Goal: Task Accomplishment & Management: Manage account settings

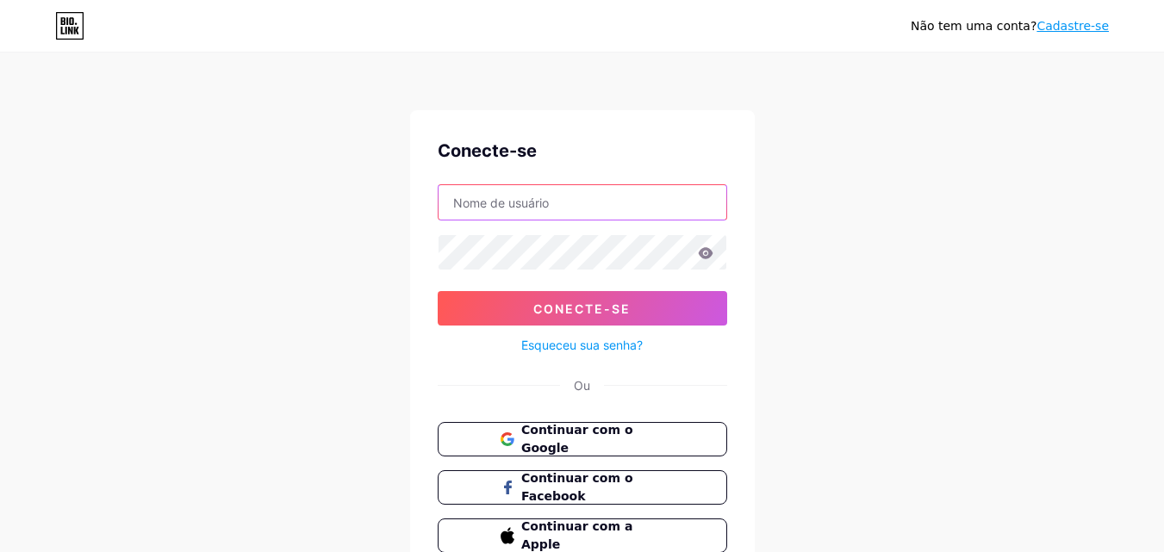
click at [480, 200] on input "text" at bounding box center [583, 202] width 288 height 34
type input "[EMAIL_ADDRESS][DOMAIN_NAME]"
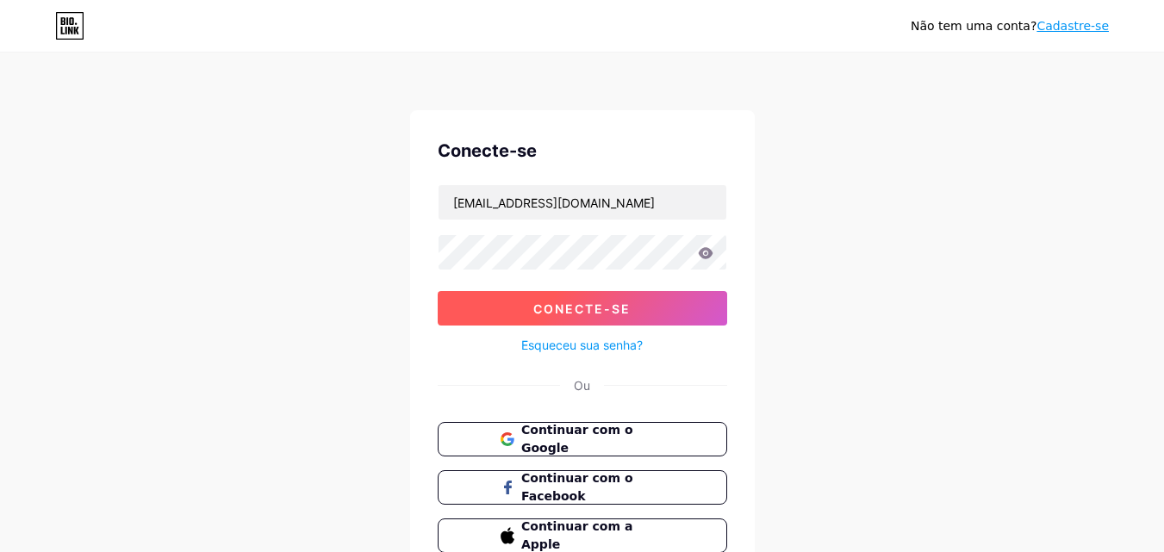
click at [536, 308] on font "Conecte-se" at bounding box center [581, 309] width 97 height 15
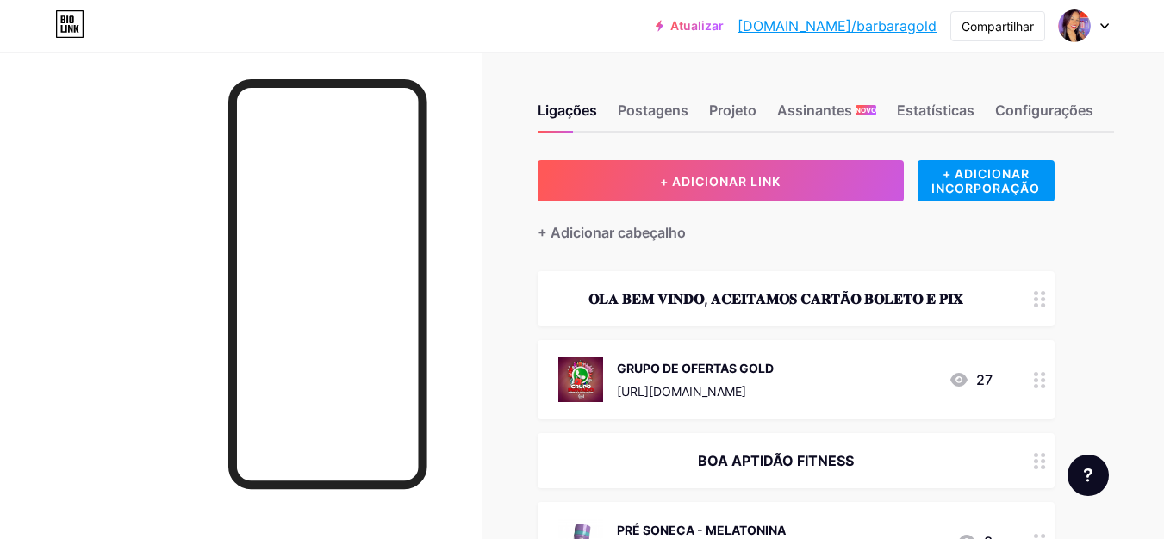
click at [1103, 22] on div at bounding box center [1084, 25] width 50 height 31
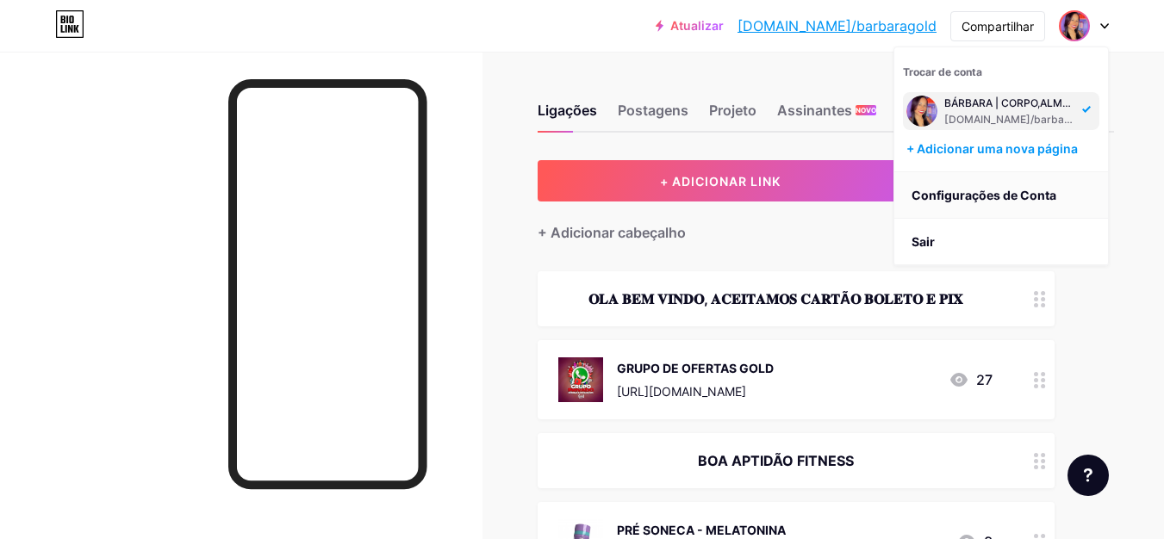
click at [944, 193] on font "Configurações de Conta" at bounding box center [984, 195] width 145 height 15
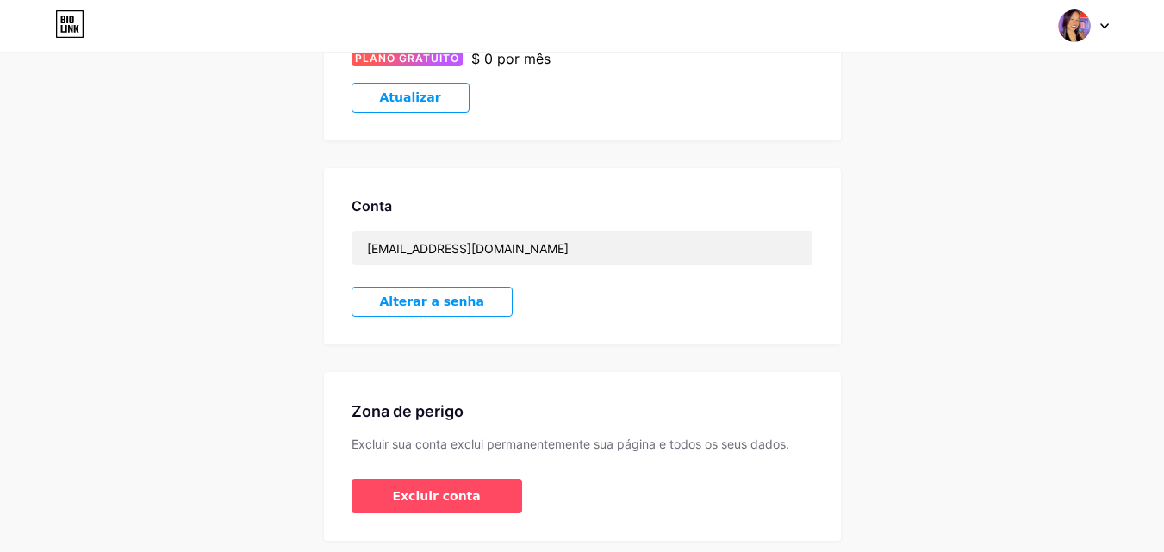
scroll to position [424, 0]
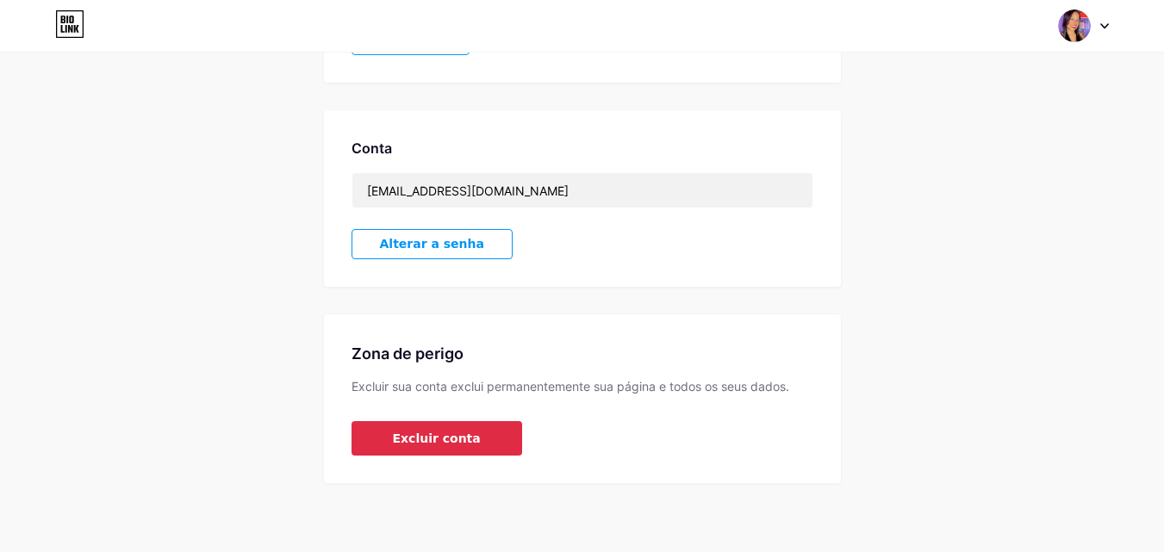
click at [399, 445] on font "Excluir conta" at bounding box center [437, 439] width 88 height 14
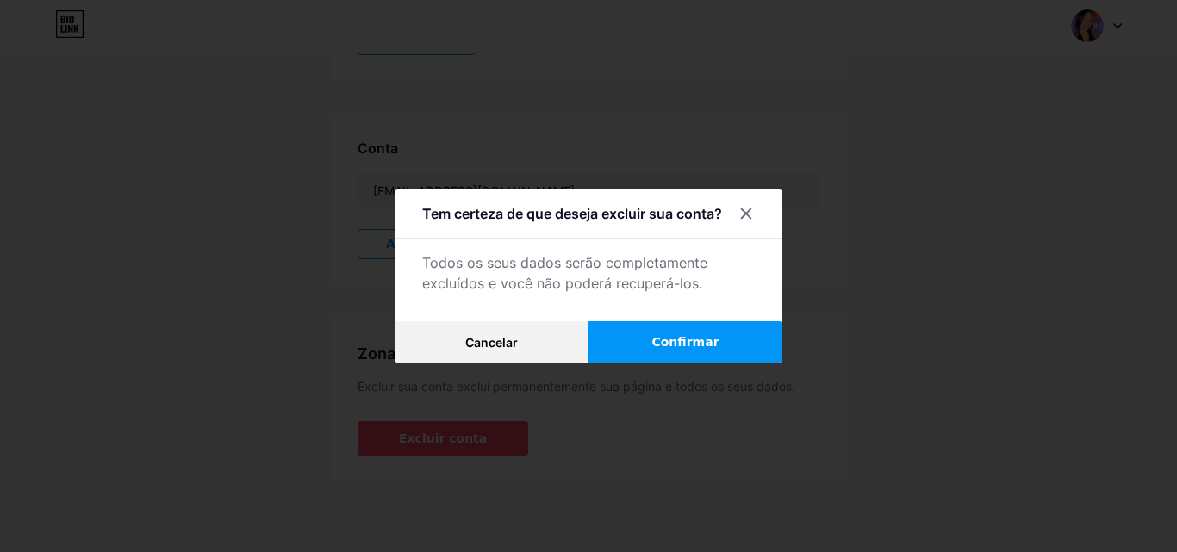
click at [651, 336] on font "Confirmar" at bounding box center [684, 342] width 67 height 14
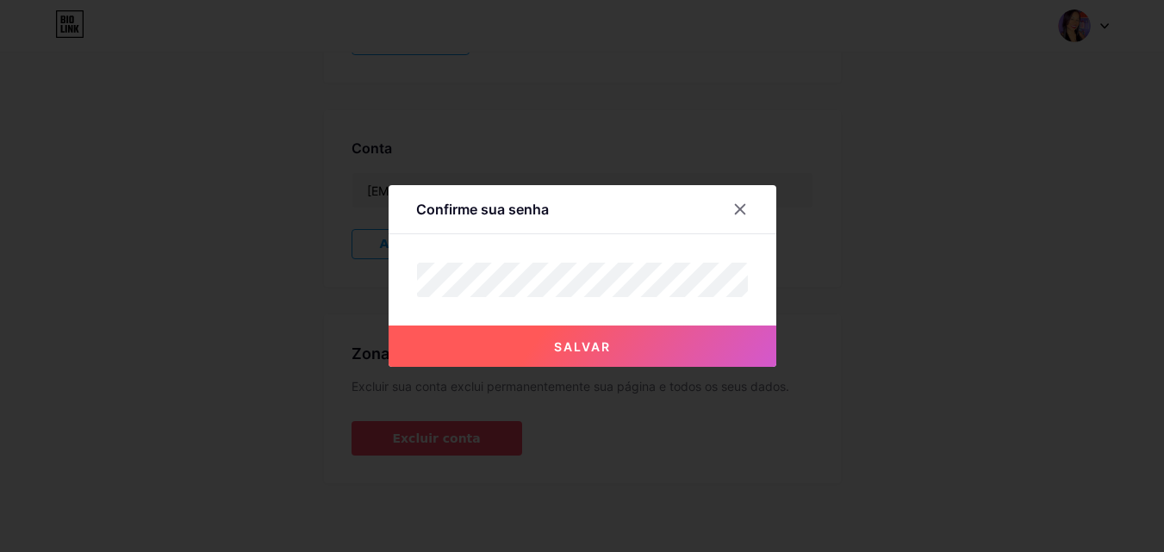
click at [570, 352] on font "Salvar" at bounding box center [582, 347] width 57 height 15
